Goal: Information Seeking & Learning: Learn about a topic

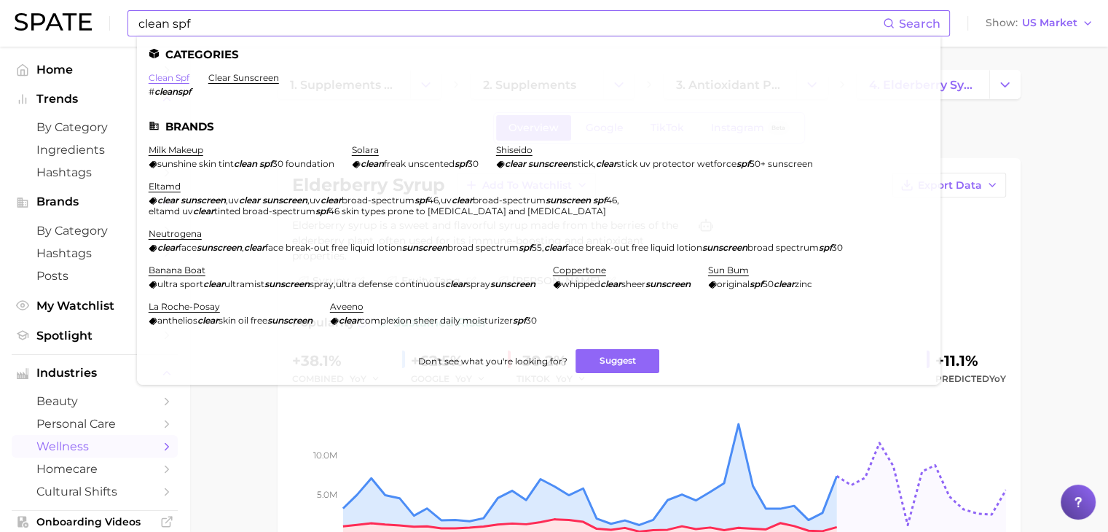
click at [180, 77] on link "clean spf" at bounding box center [169, 77] width 41 height 11
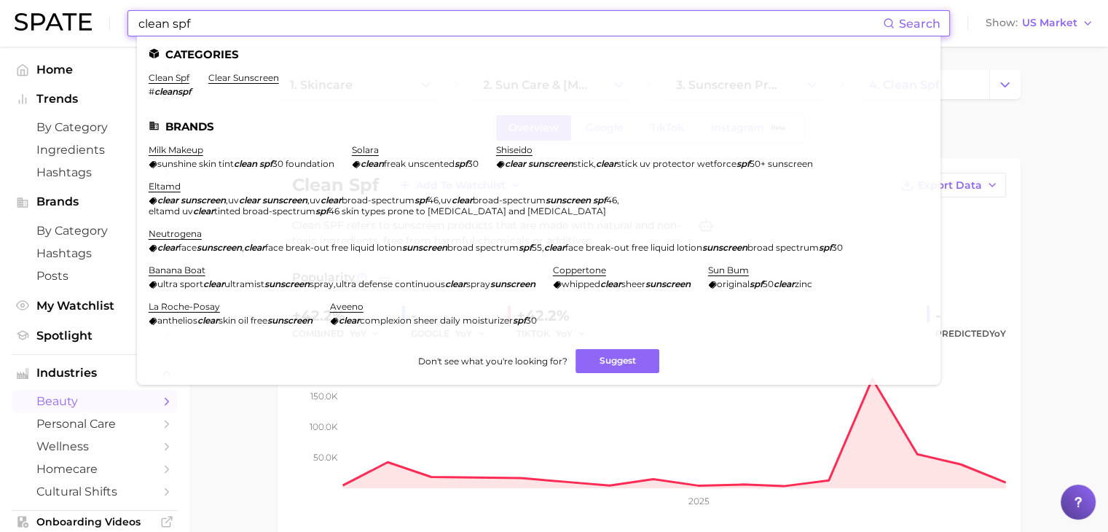
click at [537, 30] on input "clean spf" at bounding box center [510, 23] width 746 height 25
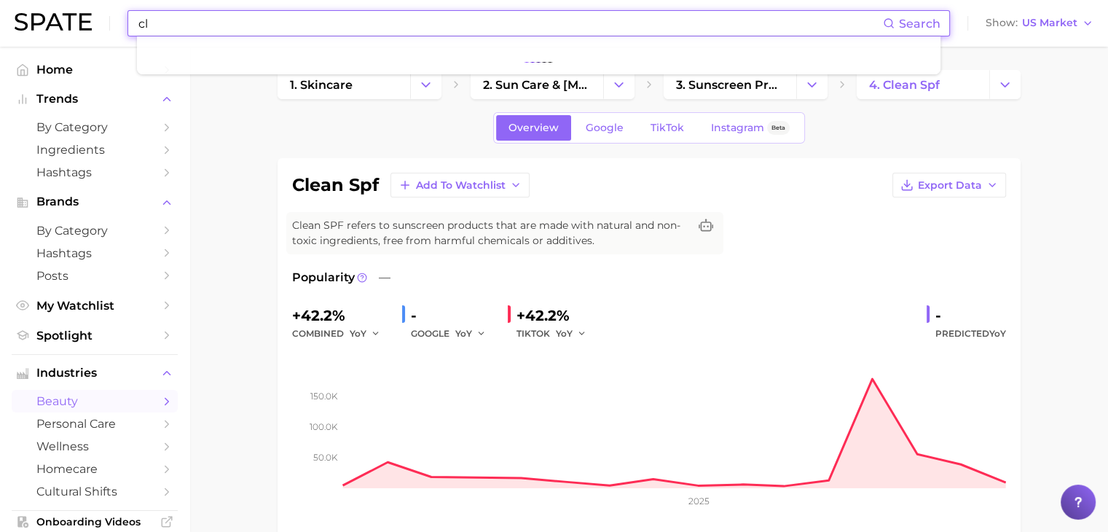
type input "c"
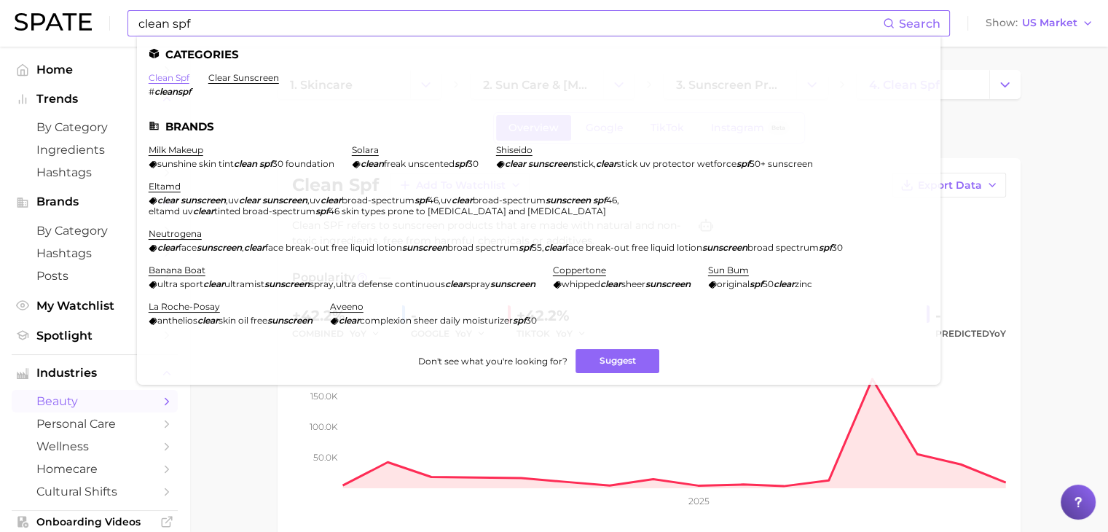
click at [170, 74] on link "clean spf" at bounding box center [169, 77] width 41 height 11
click at [232, 15] on input "clean spf" at bounding box center [510, 23] width 746 height 25
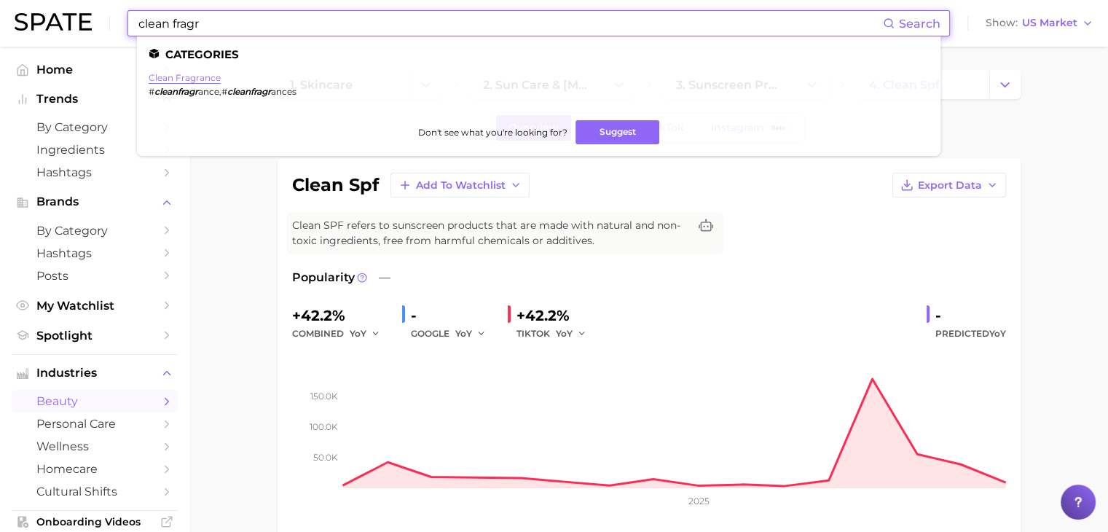
type input "clean fragr"
click at [203, 78] on link "clean fragrance" at bounding box center [185, 77] width 72 height 11
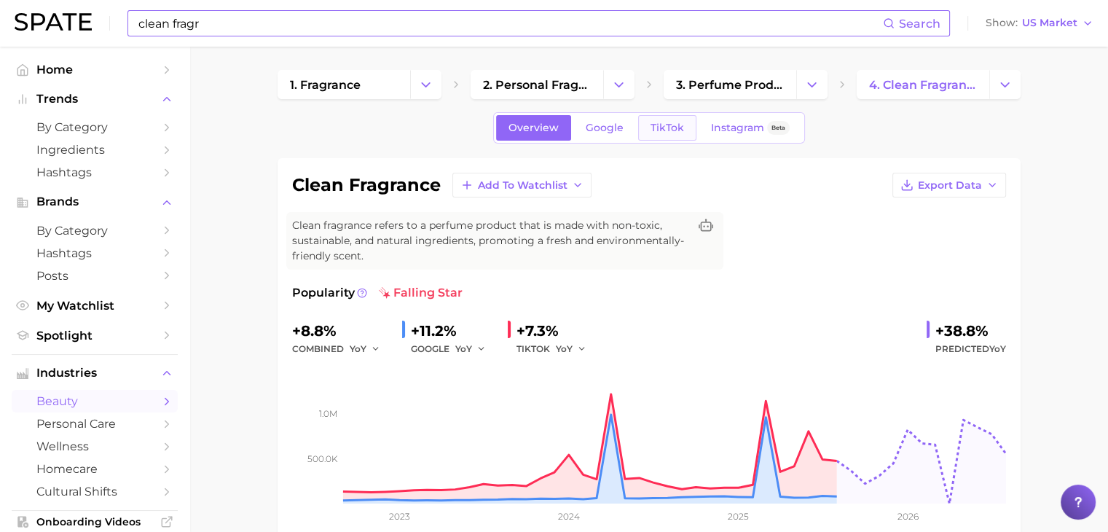
click at [673, 127] on span "TikTok" at bounding box center [666, 128] width 33 height 12
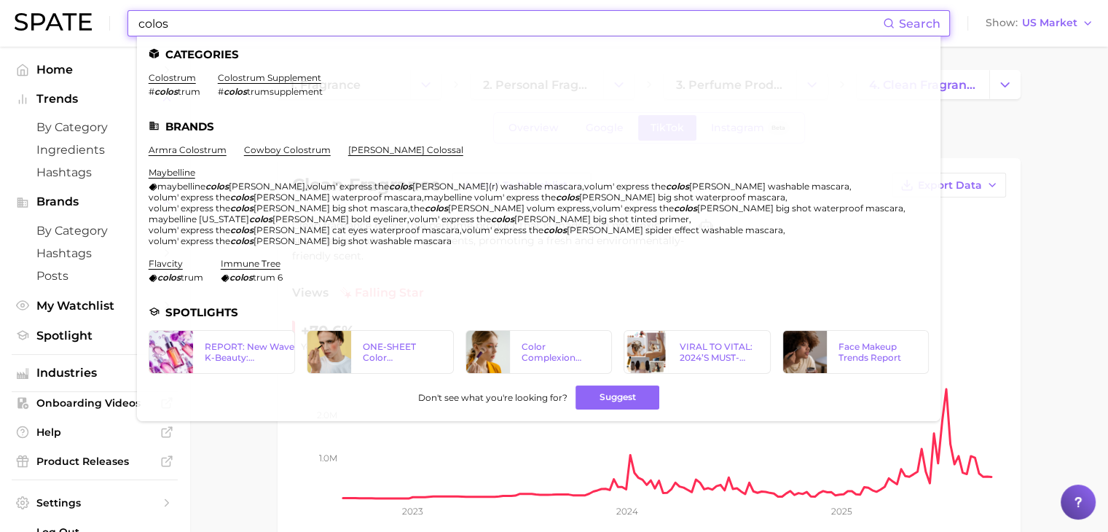
type input "colos"
click at [160, 84] on li "colostrum # colos trum" at bounding box center [175, 84] width 52 height 25
click at [163, 79] on link "colostrum" at bounding box center [172, 77] width 47 height 11
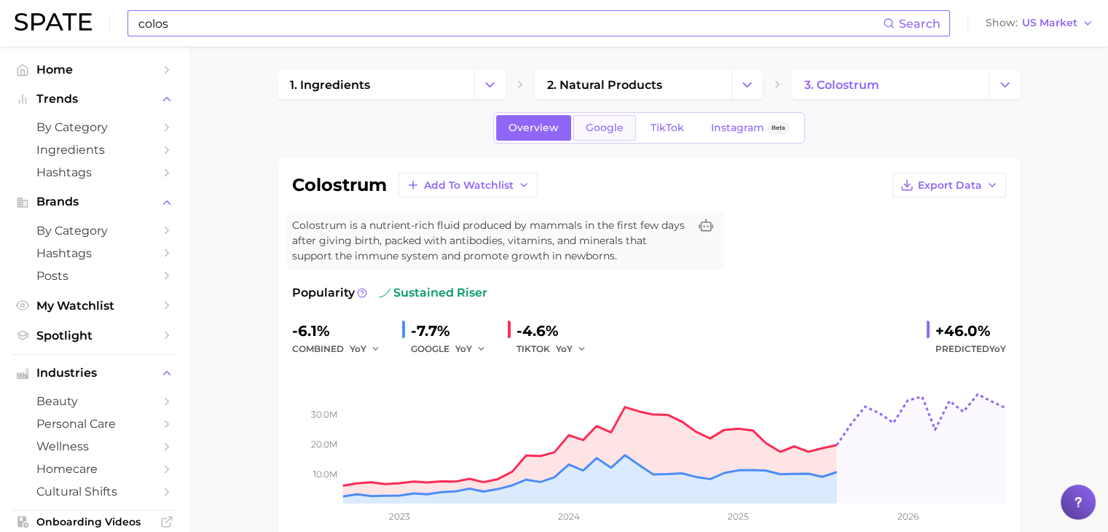
click at [610, 137] on link "Google" at bounding box center [604, 127] width 63 height 25
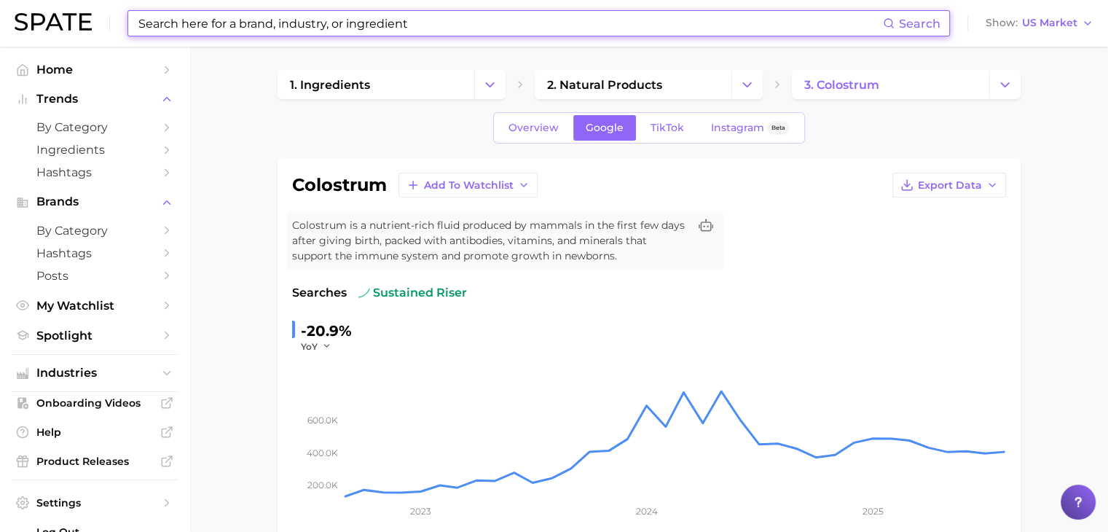
click at [679, 112] on div "Overview Google TikTok Instagram Beta" at bounding box center [649, 127] width 312 height 31
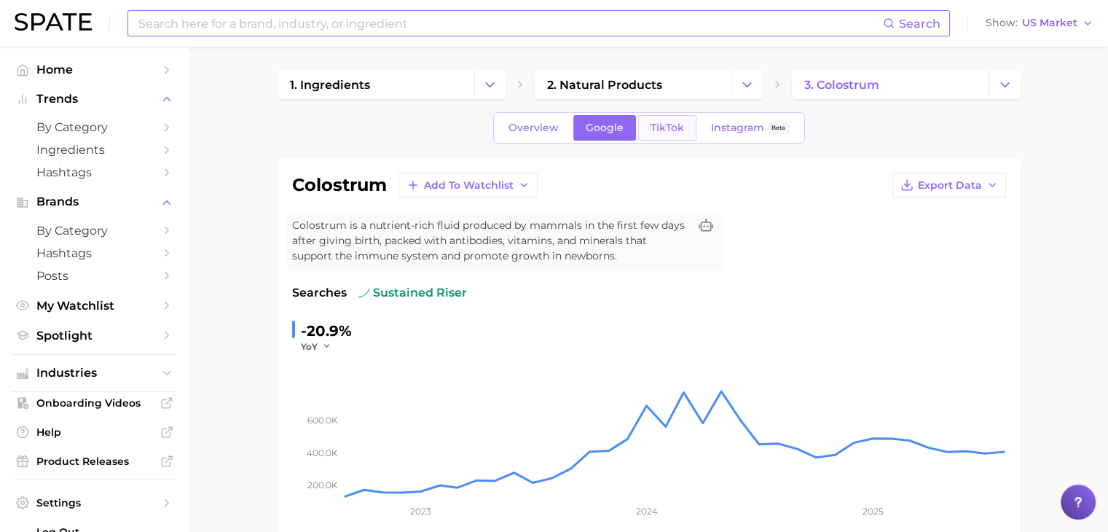
click at [673, 120] on link "TikTok" at bounding box center [667, 127] width 58 height 25
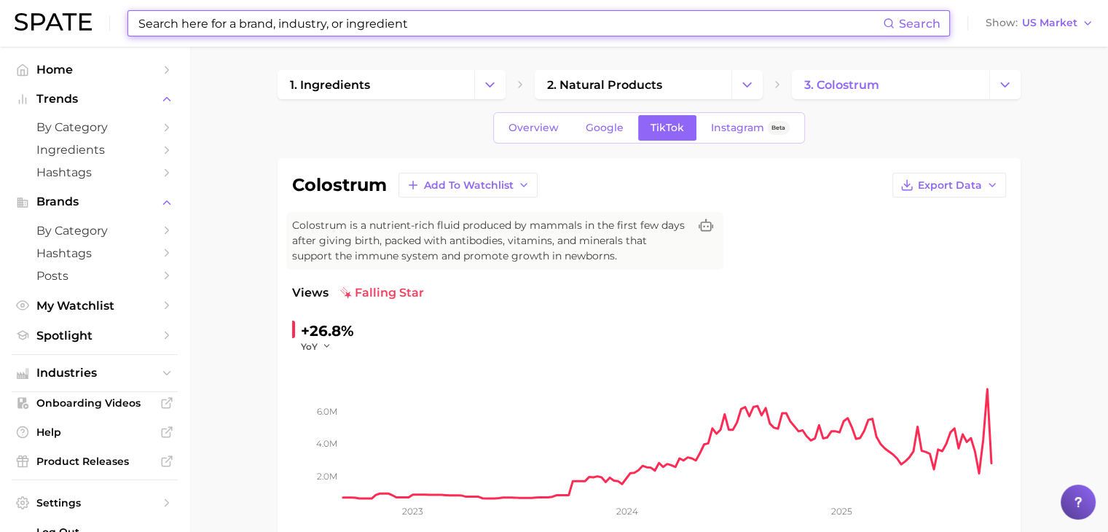
click at [575, 23] on input at bounding box center [510, 23] width 746 height 25
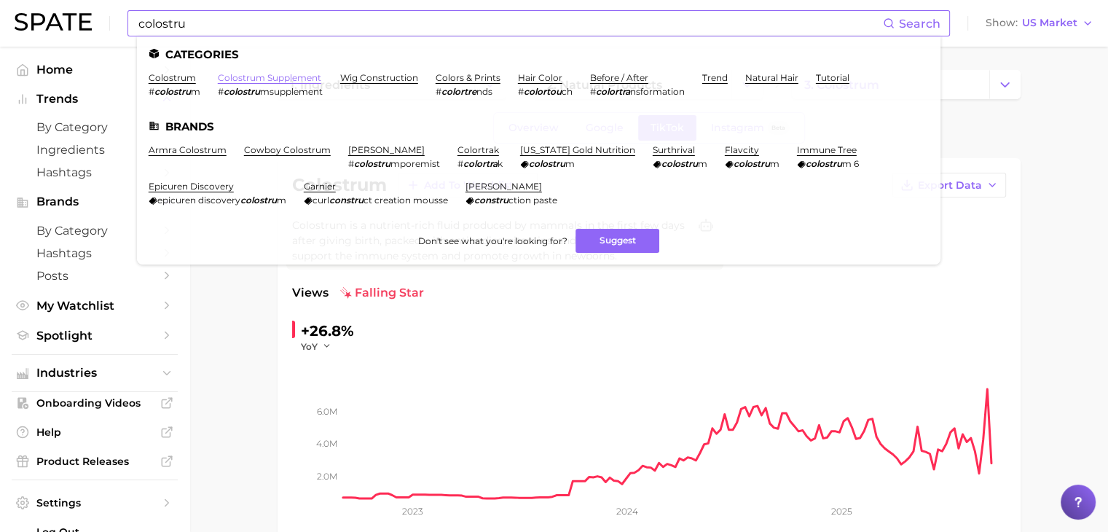
click at [265, 76] on link "colostrum supplement" at bounding box center [269, 77] width 103 height 11
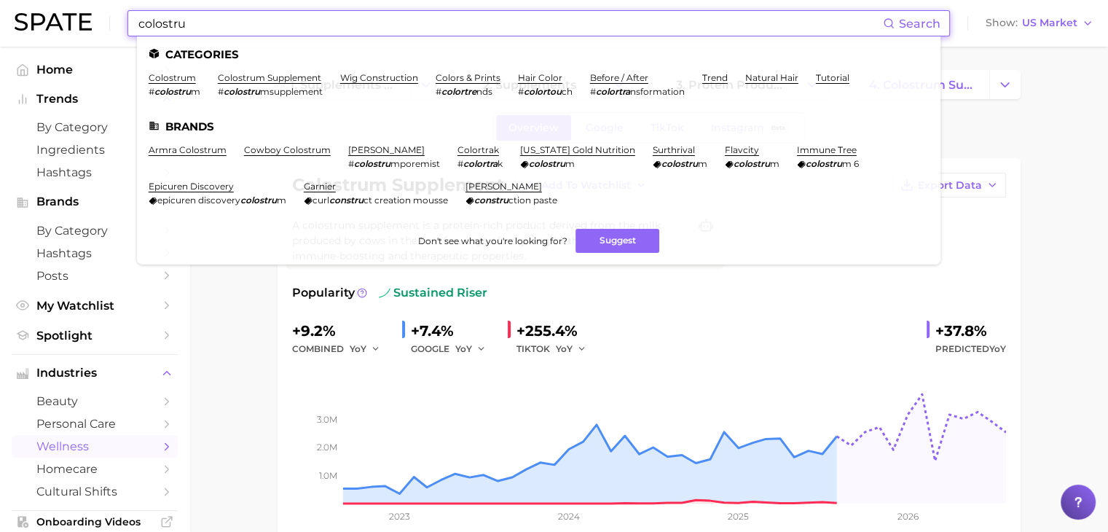
click at [479, 27] on input "colostru" at bounding box center [510, 23] width 746 height 25
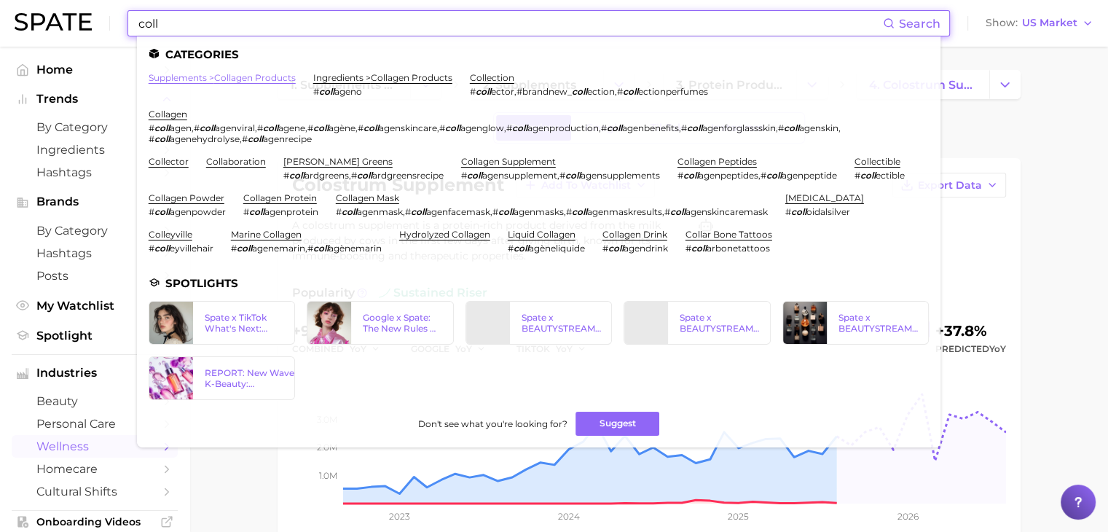
type input "coll"
click at [264, 74] on link "supplements > collagen products" at bounding box center [222, 77] width 147 height 11
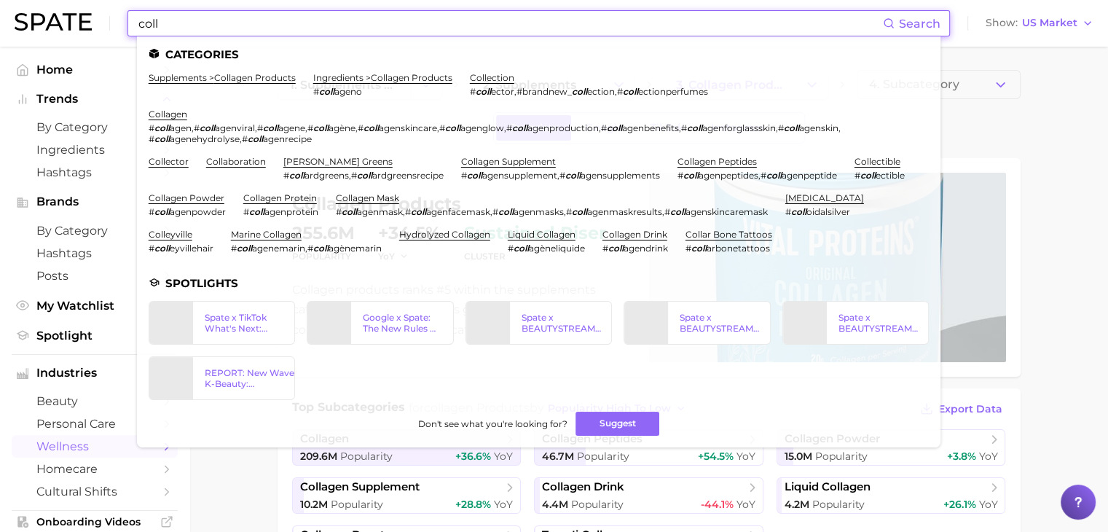
click at [280, 30] on input "coll" at bounding box center [510, 23] width 746 height 25
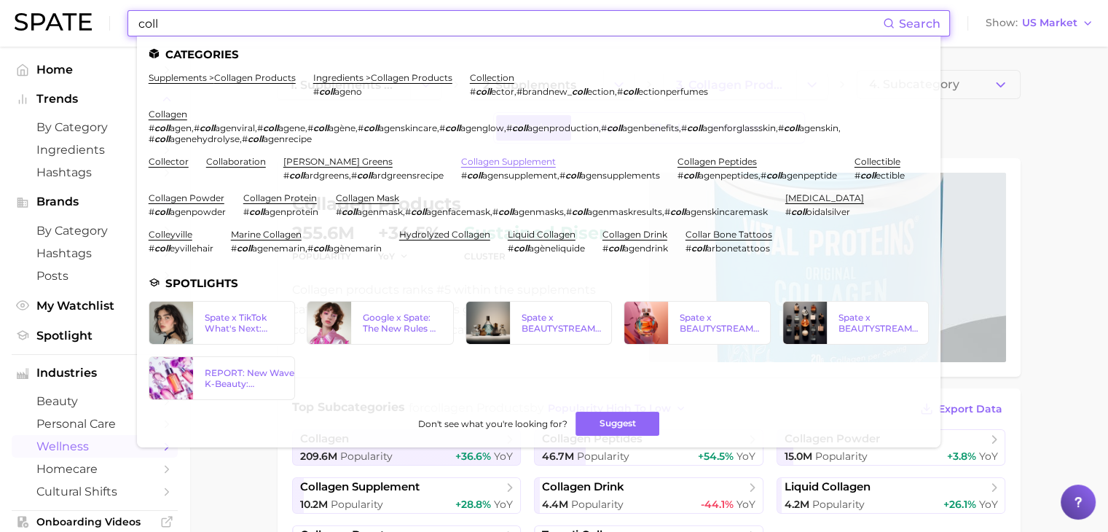
click at [503, 162] on link "collagen supplement" at bounding box center [508, 161] width 95 height 11
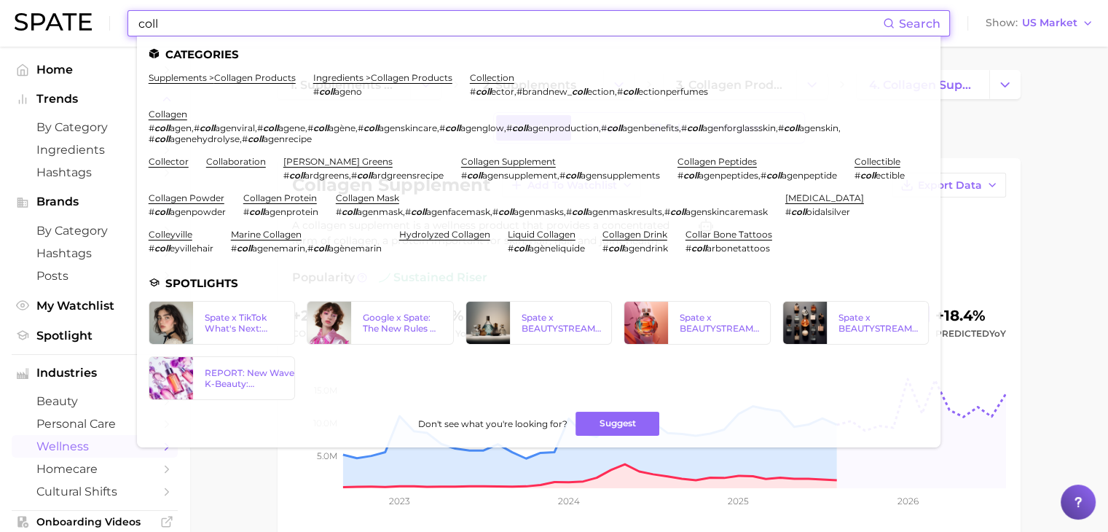
drag, startPoint x: 470, startPoint y: 21, endPoint x: 132, endPoint y: 23, distance: 337.9
click at [132, 23] on div "coll Search Categories supplements > collagen products ingredients > collagen p…" at bounding box center [538, 23] width 822 height 26
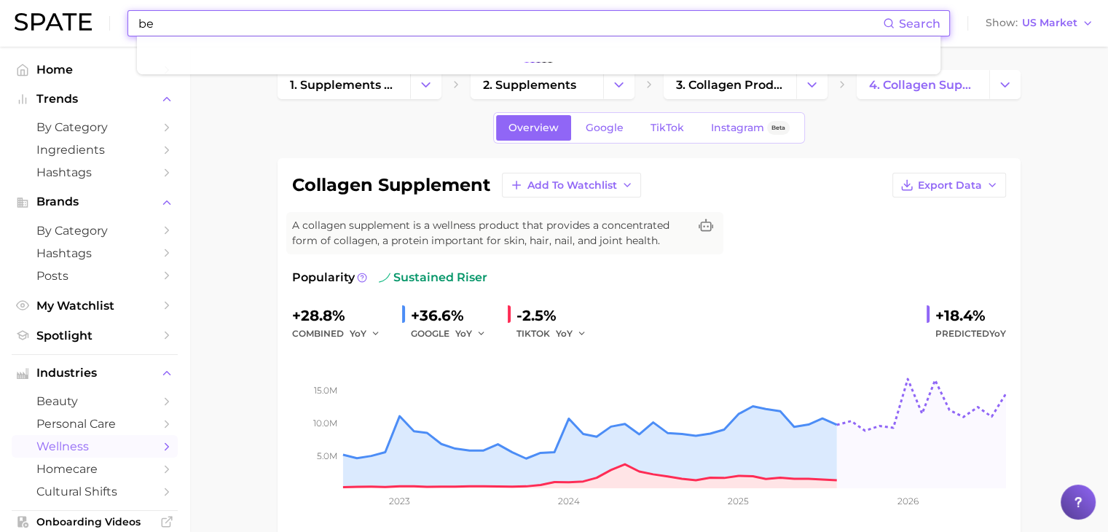
type input "b"
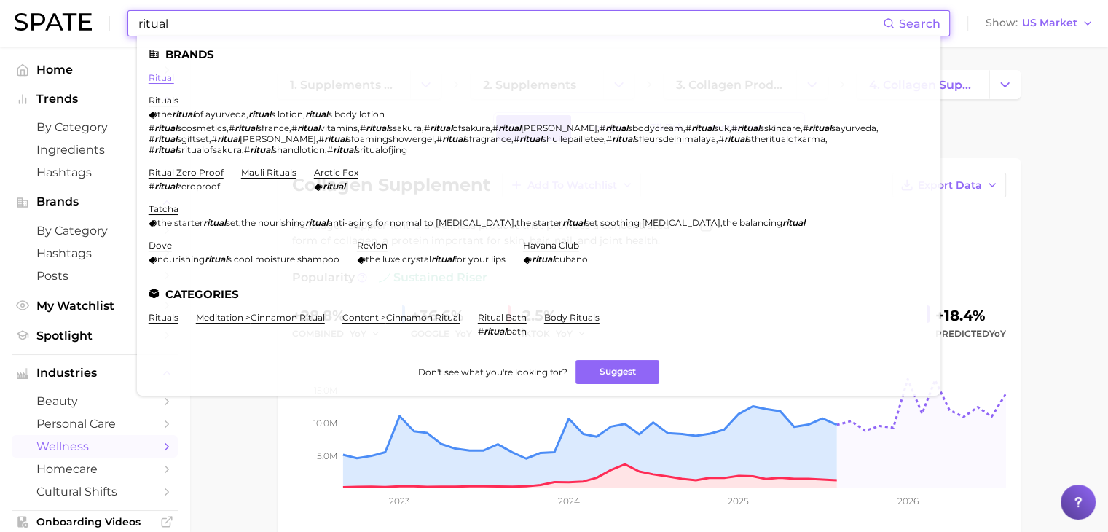
type input "ritual"
click at [153, 76] on link "ritual" at bounding box center [161, 77] width 25 height 11
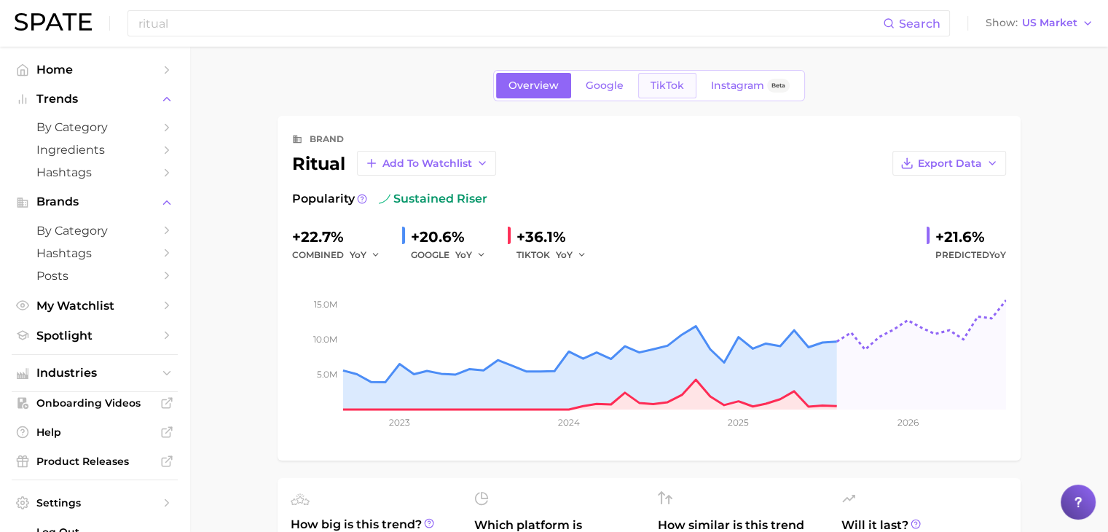
click at [666, 88] on span "TikTok" at bounding box center [666, 85] width 33 height 12
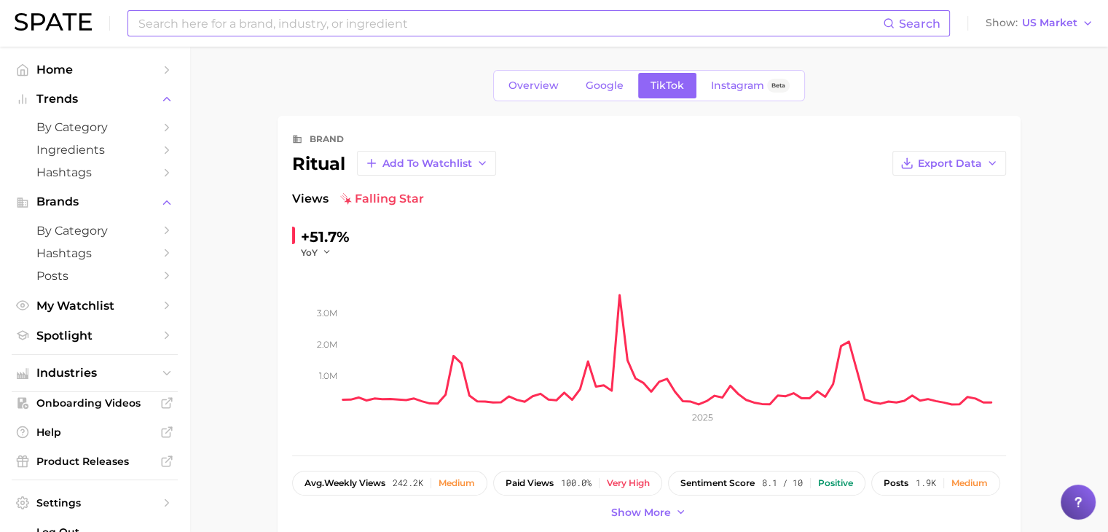
click at [548, 19] on input at bounding box center [510, 23] width 746 height 25
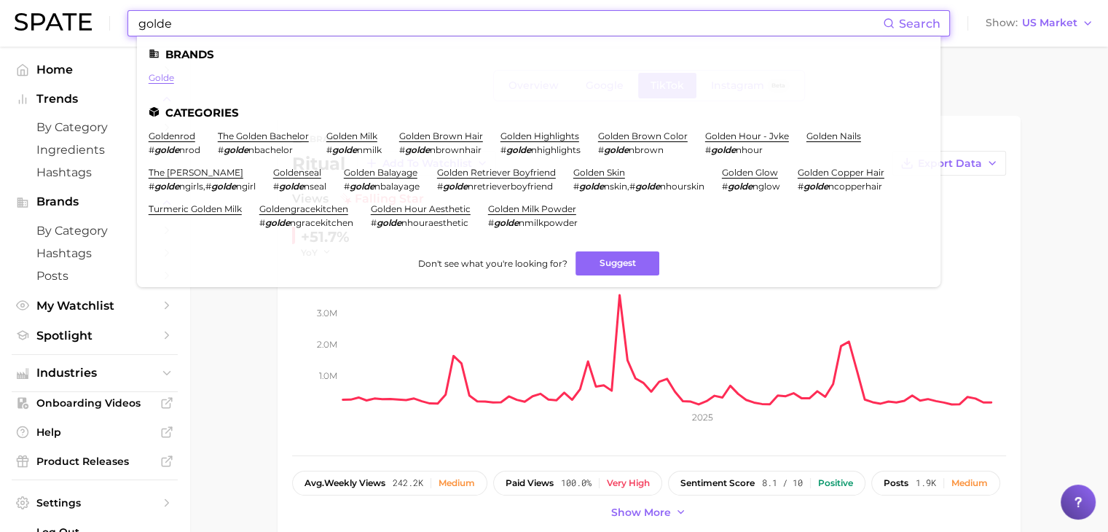
type input "golde"
click at [160, 80] on link "golde" at bounding box center [161, 77] width 25 height 11
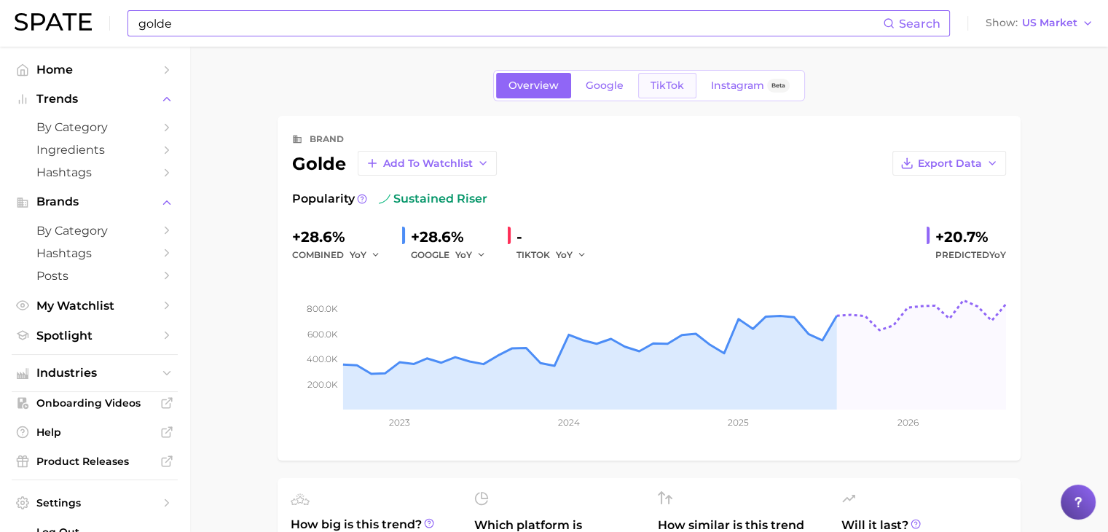
click at [670, 83] on span "TikTok" at bounding box center [666, 85] width 33 height 12
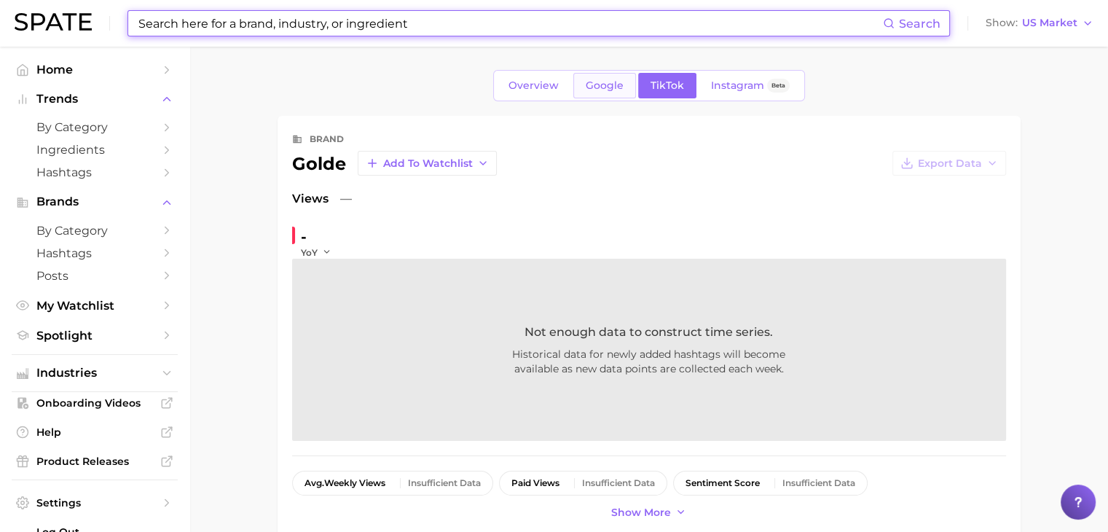
click at [603, 88] on span "Google" at bounding box center [604, 85] width 38 height 12
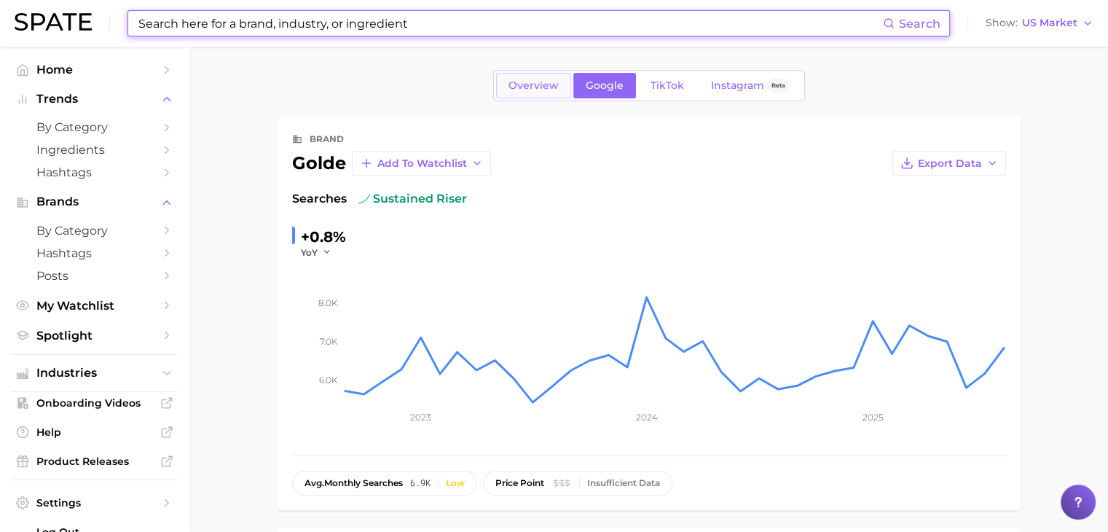
click at [548, 85] on span "Overview" at bounding box center [533, 85] width 50 height 12
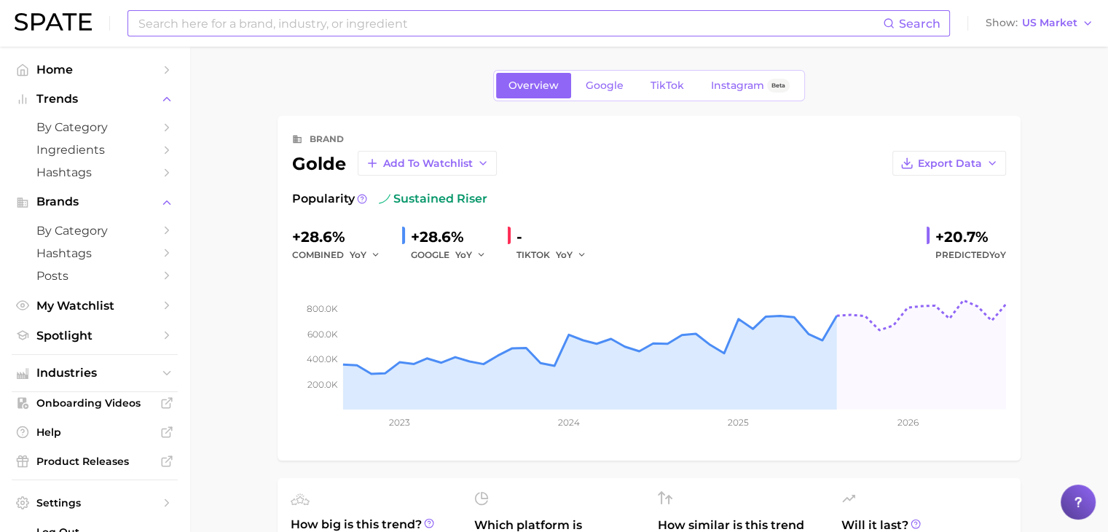
click at [387, 7] on div "Search Show US Market" at bounding box center [554, 23] width 1078 height 47
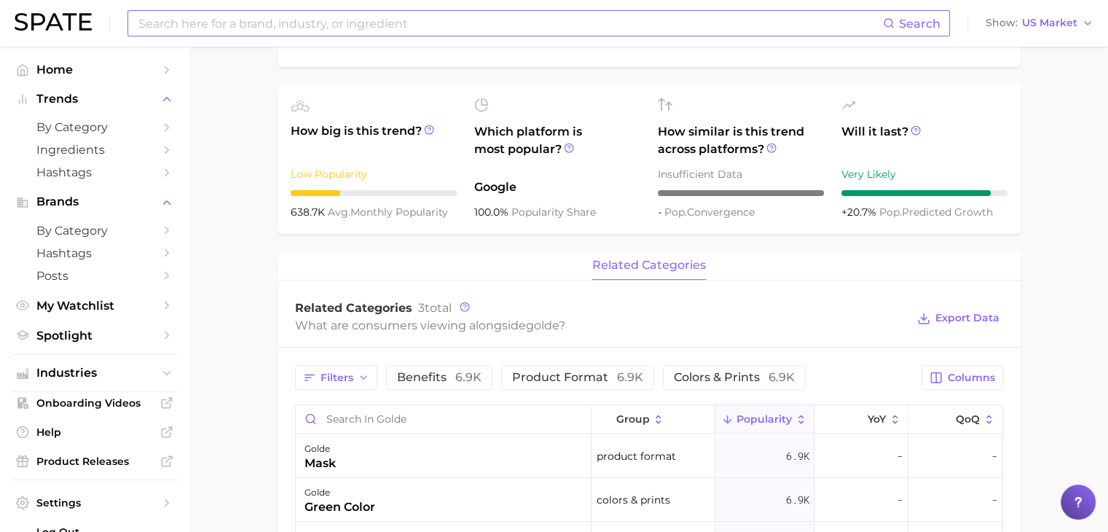
scroll to position [465, 0]
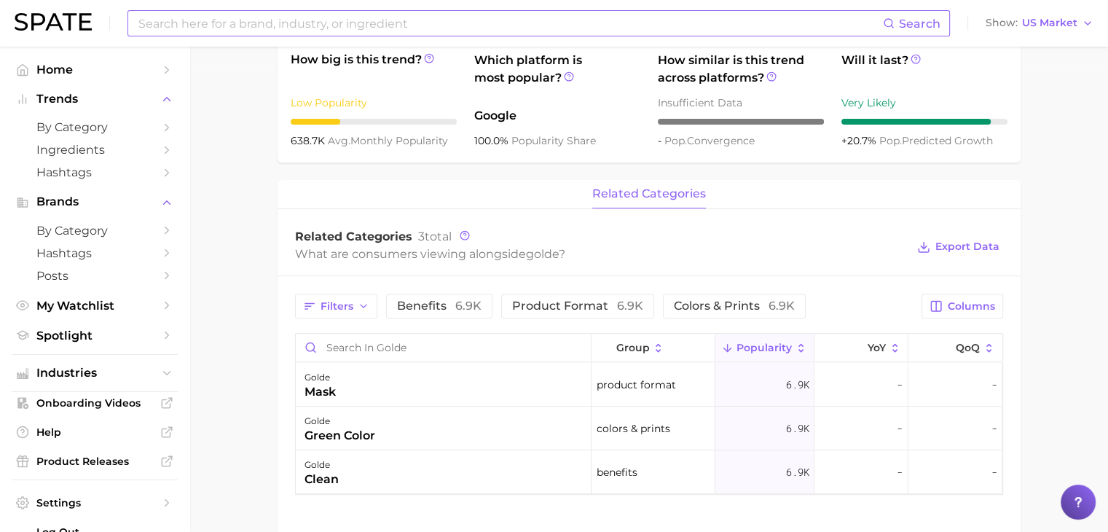
click at [393, 27] on input at bounding box center [510, 23] width 746 height 25
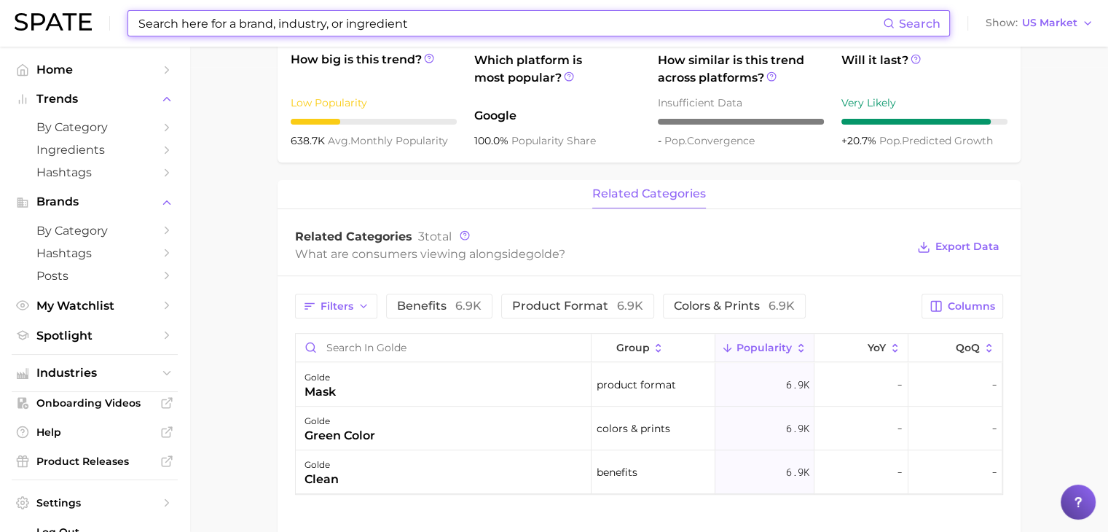
type input "k"
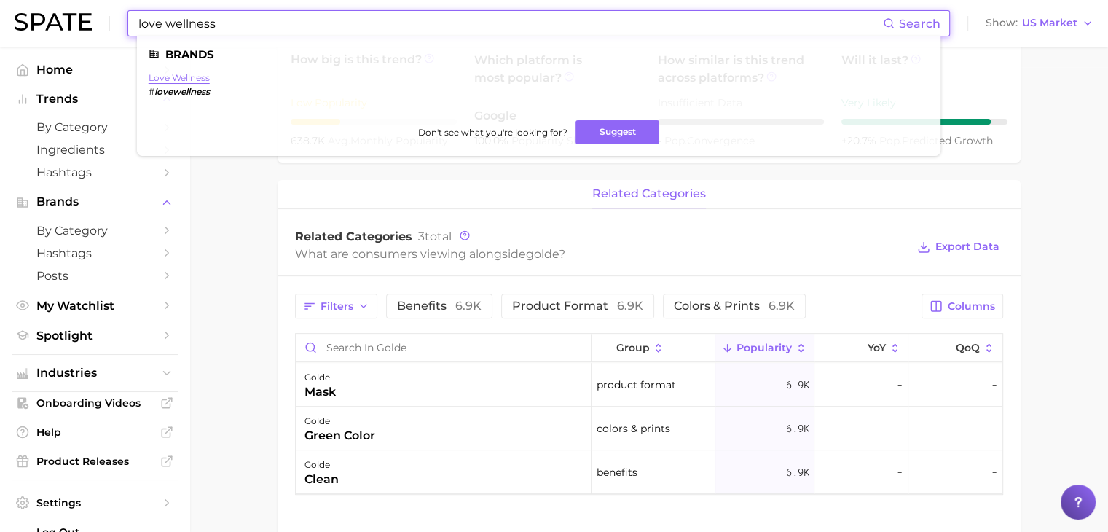
type input "love wellness"
click at [192, 78] on link "love wellness" at bounding box center [179, 77] width 61 height 11
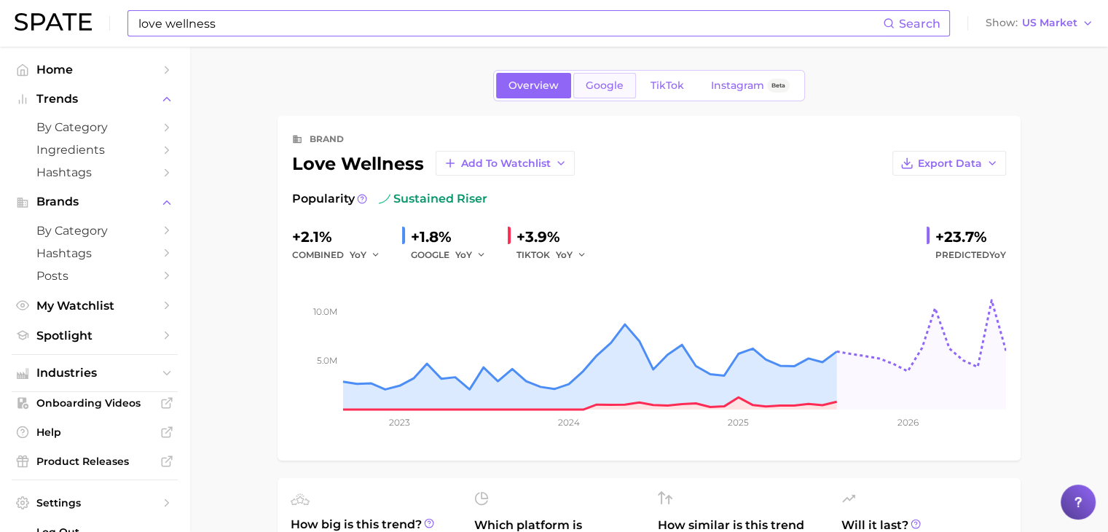
click at [606, 85] on span "Google" at bounding box center [604, 85] width 38 height 12
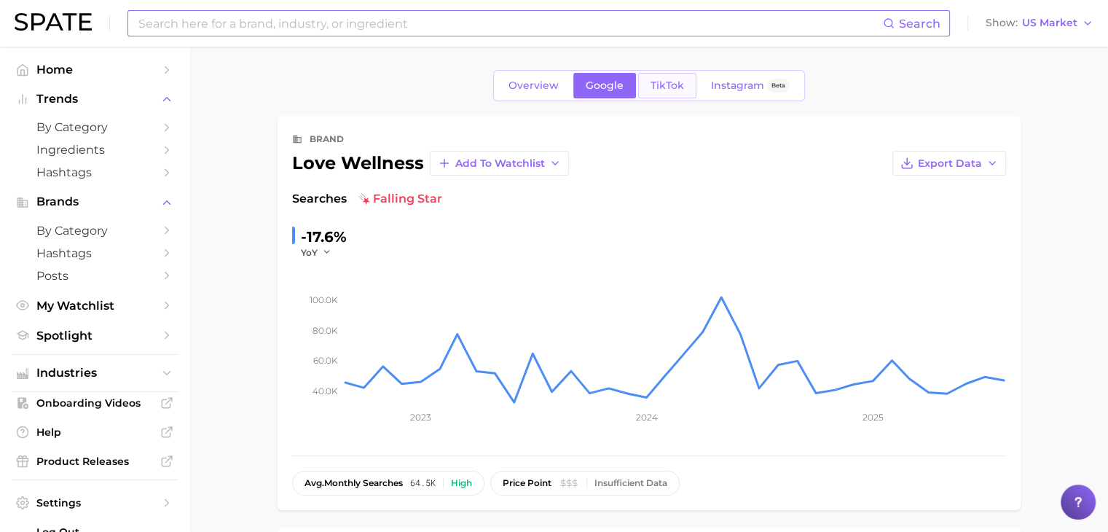
click at [658, 89] on span "TikTok" at bounding box center [666, 85] width 33 height 12
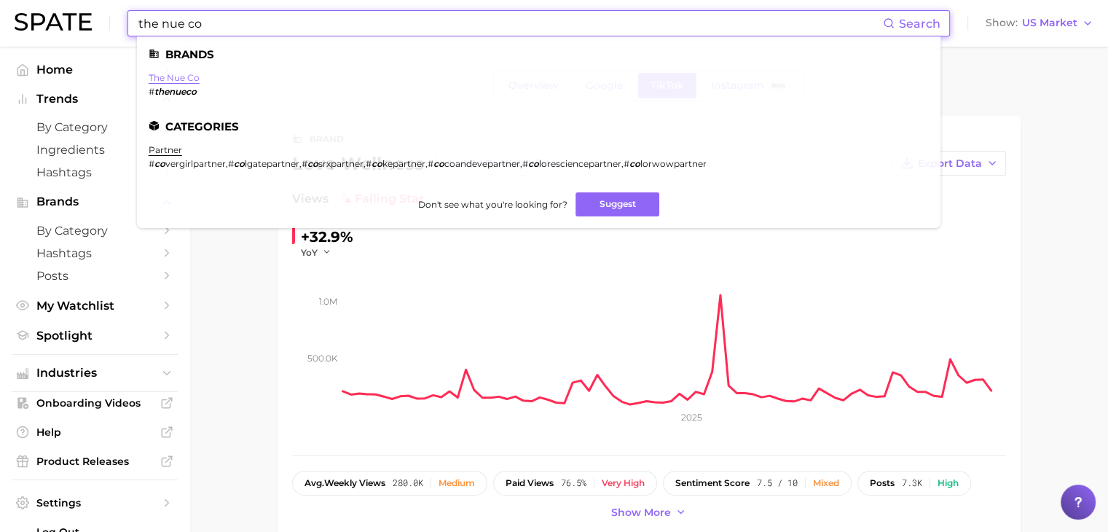
type input "the nue co"
click at [184, 75] on link "the nue co" at bounding box center [174, 77] width 51 height 11
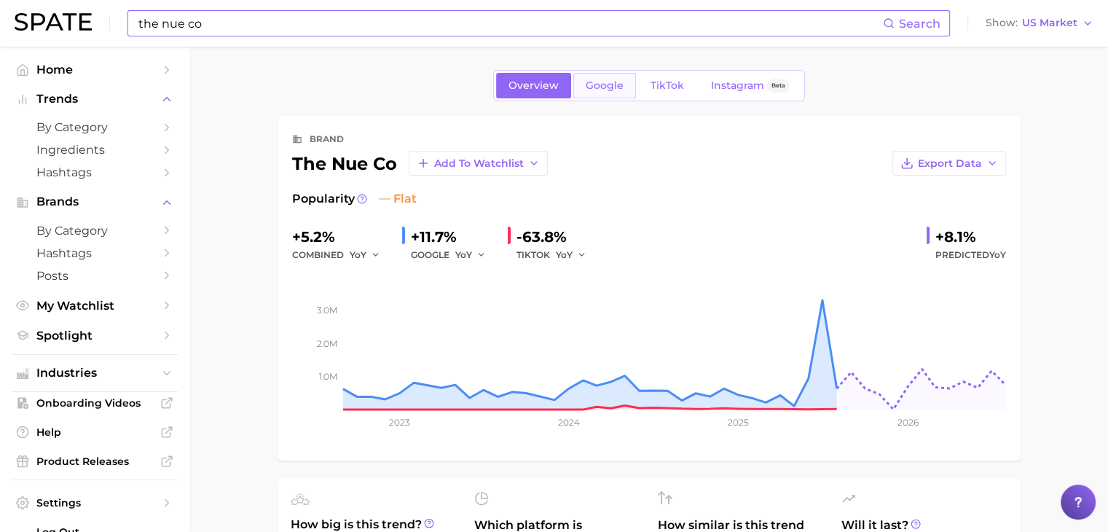
click at [600, 83] on span "Google" at bounding box center [604, 85] width 38 height 12
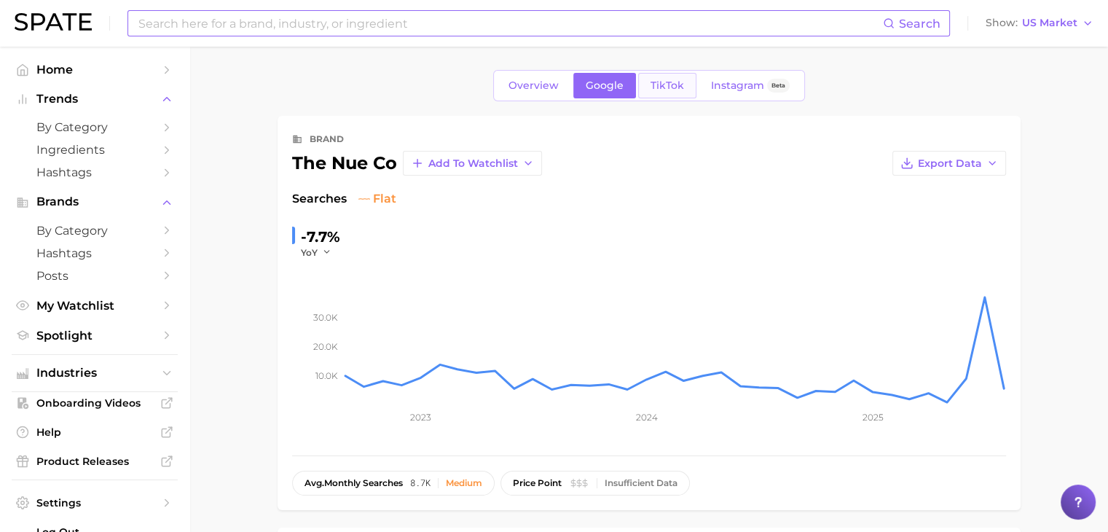
click at [663, 80] on span "TikTok" at bounding box center [666, 85] width 33 height 12
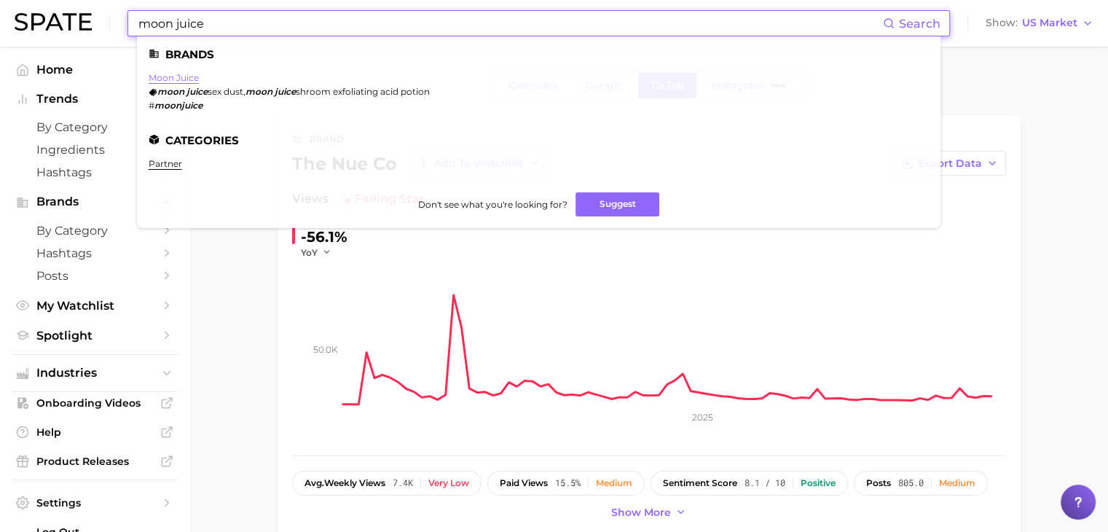
type input "moon juice"
click at [189, 79] on link "moon juice" at bounding box center [174, 77] width 50 height 11
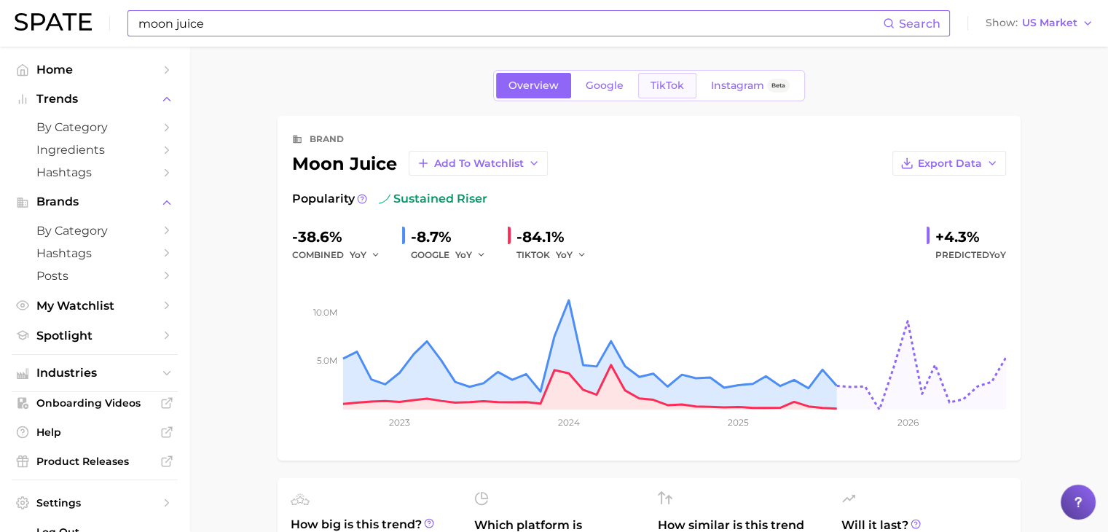
click at [647, 76] on link "TikTok" at bounding box center [667, 85] width 58 height 25
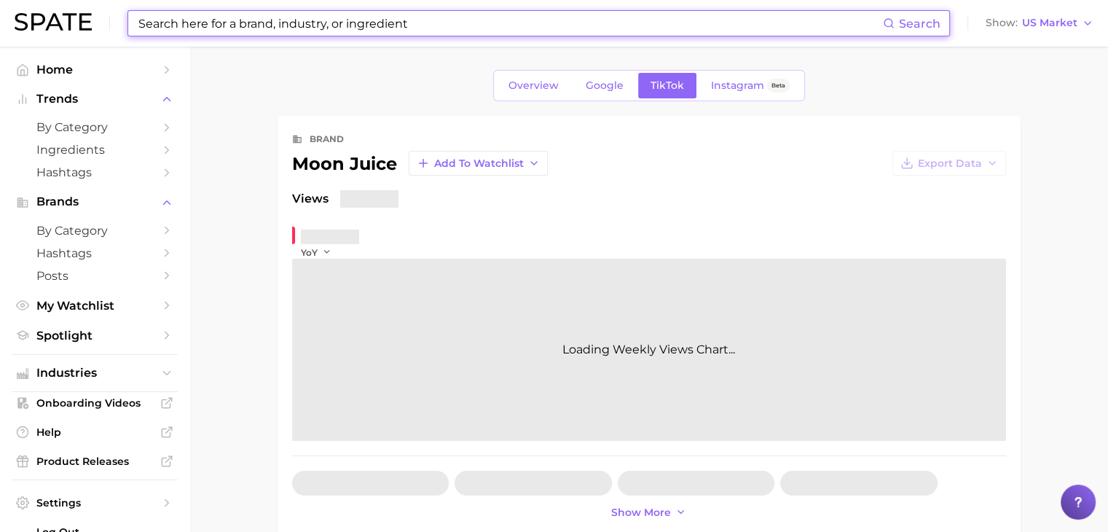
click at [644, 76] on link "TikTok" at bounding box center [667, 85] width 58 height 25
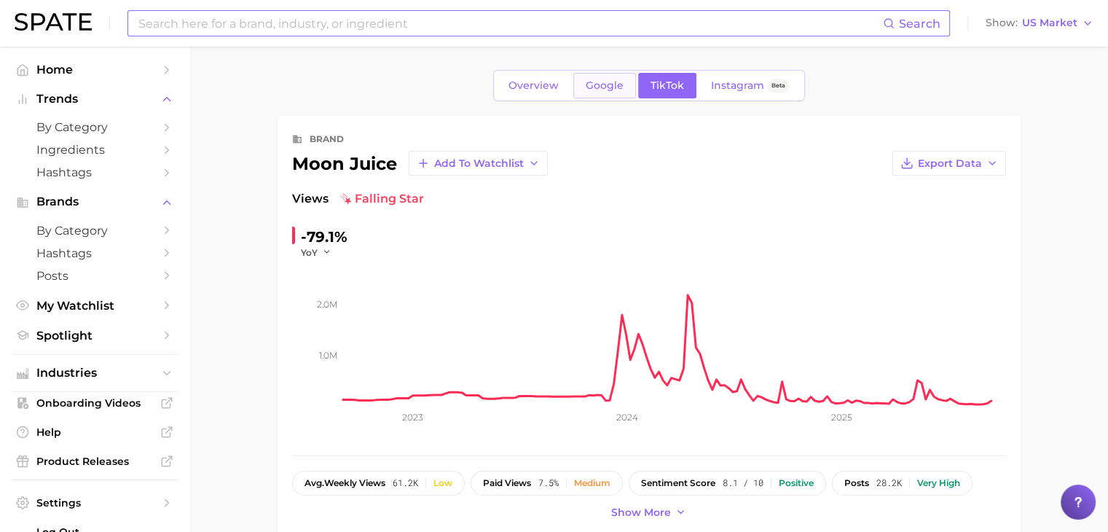
click at [613, 83] on span "Google" at bounding box center [604, 85] width 38 height 12
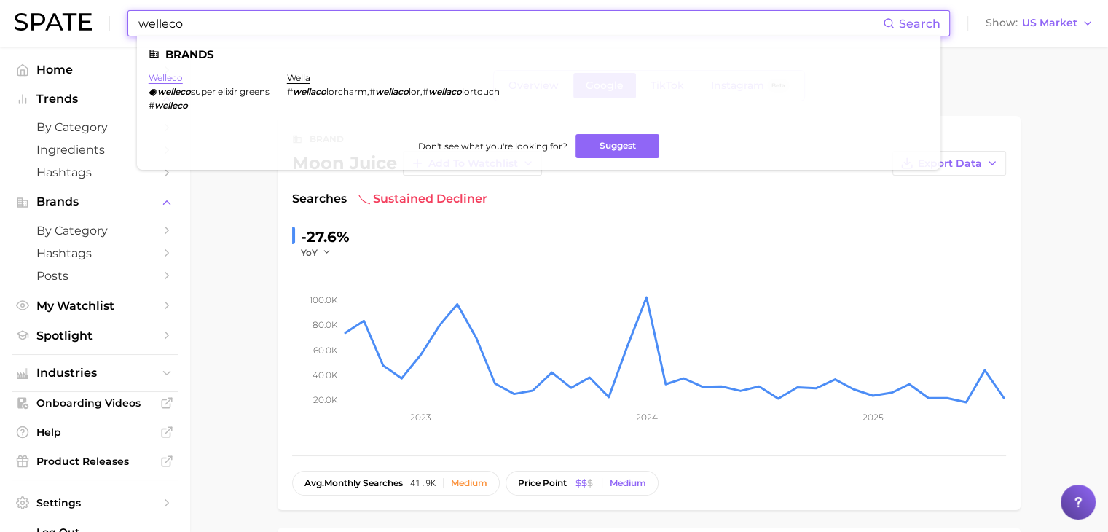
type input "welleco"
click at [172, 76] on link "welleco" at bounding box center [166, 77] width 34 height 11
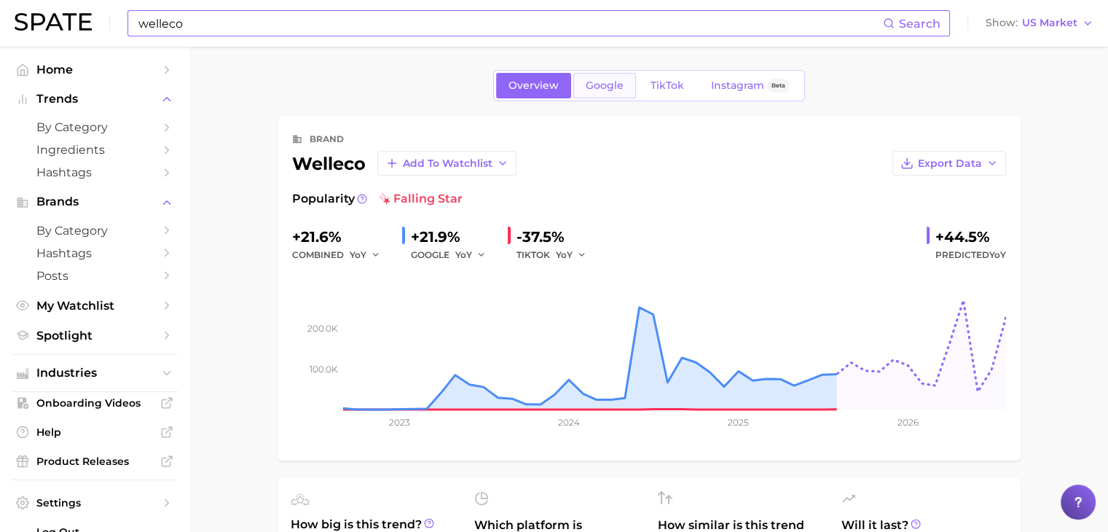
click at [602, 85] on span "Google" at bounding box center [604, 85] width 38 height 12
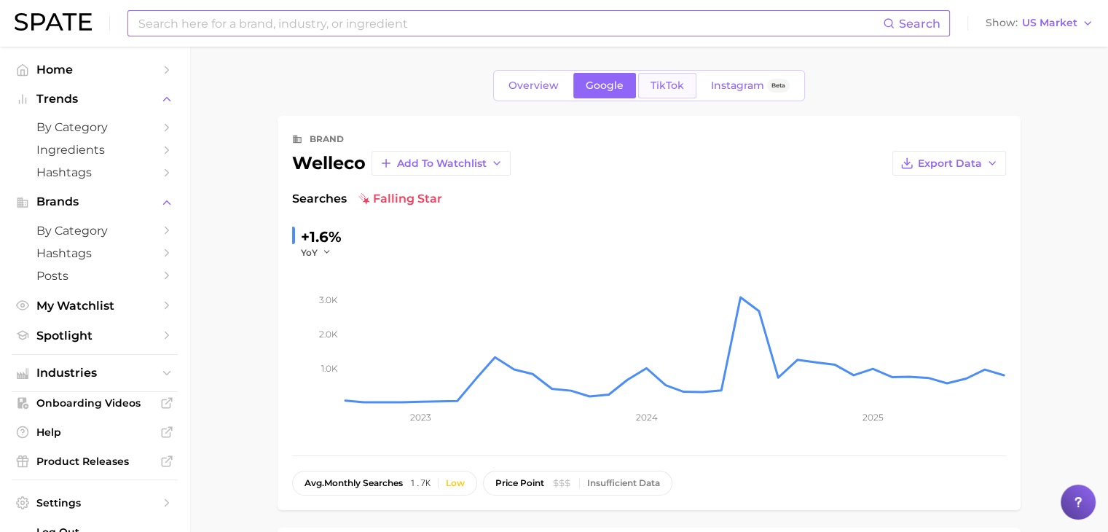
click at [644, 88] on link "TikTok" at bounding box center [667, 85] width 58 height 25
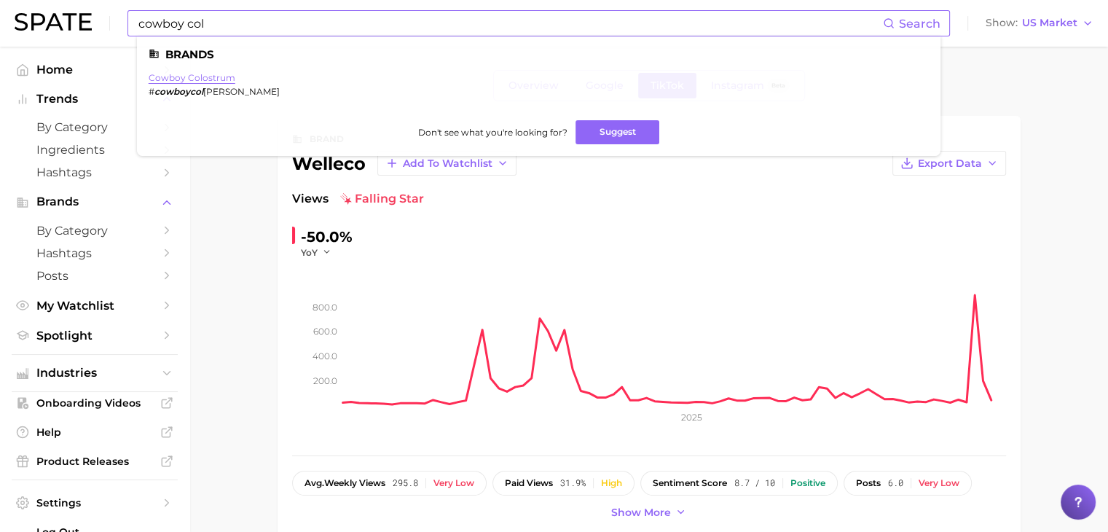
click at [213, 78] on link "cowboy colostrum" at bounding box center [192, 77] width 87 height 11
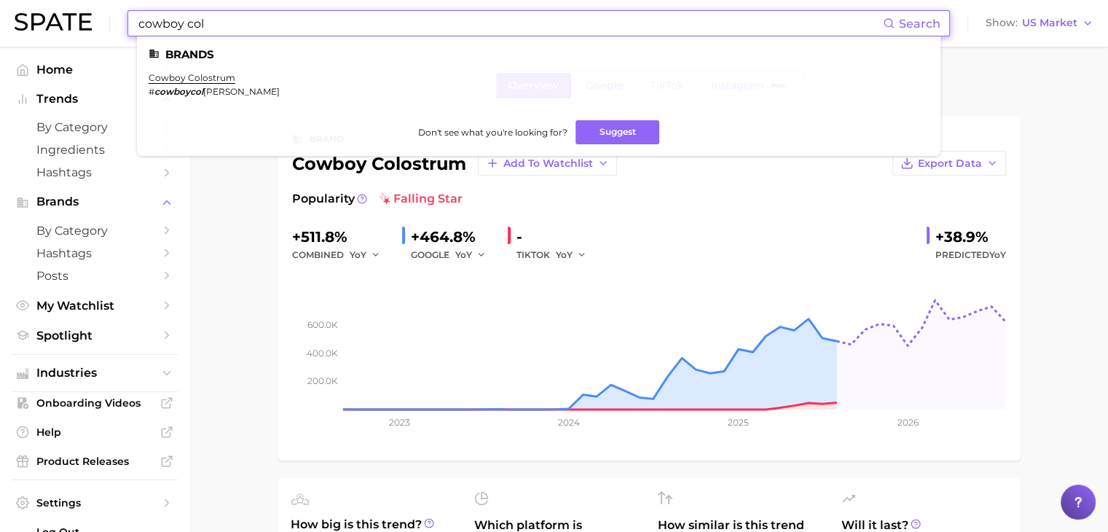
click at [565, 27] on input "cowboy col" at bounding box center [510, 23] width 746 height 25
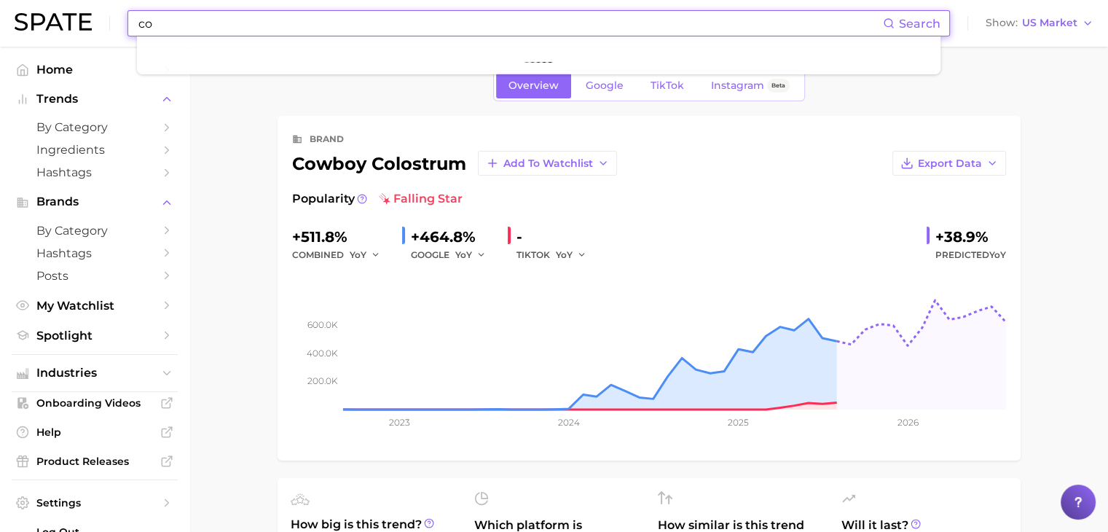
type input "c"
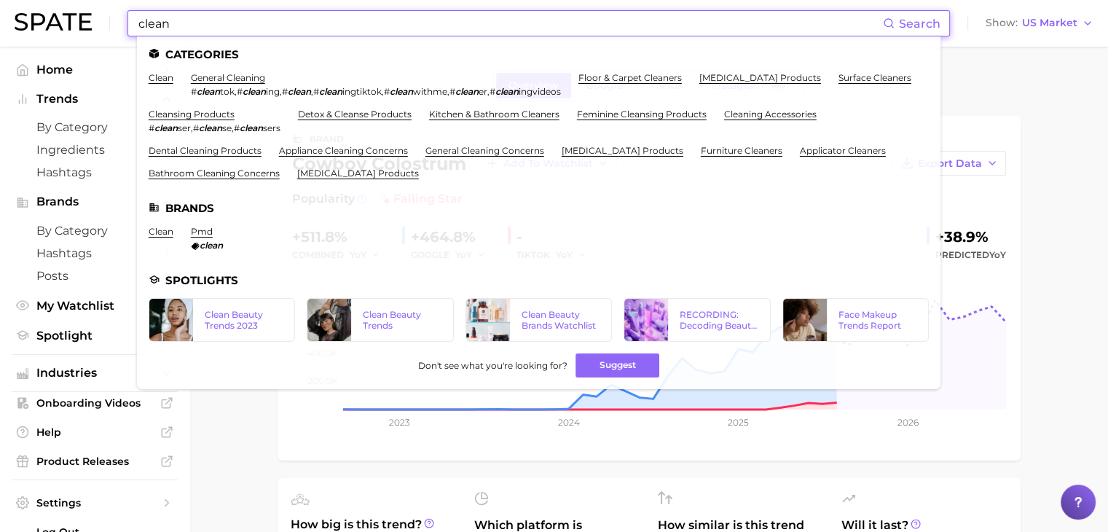
type input "clean"
